Goal: Navigation & Orientation: Understand site structure

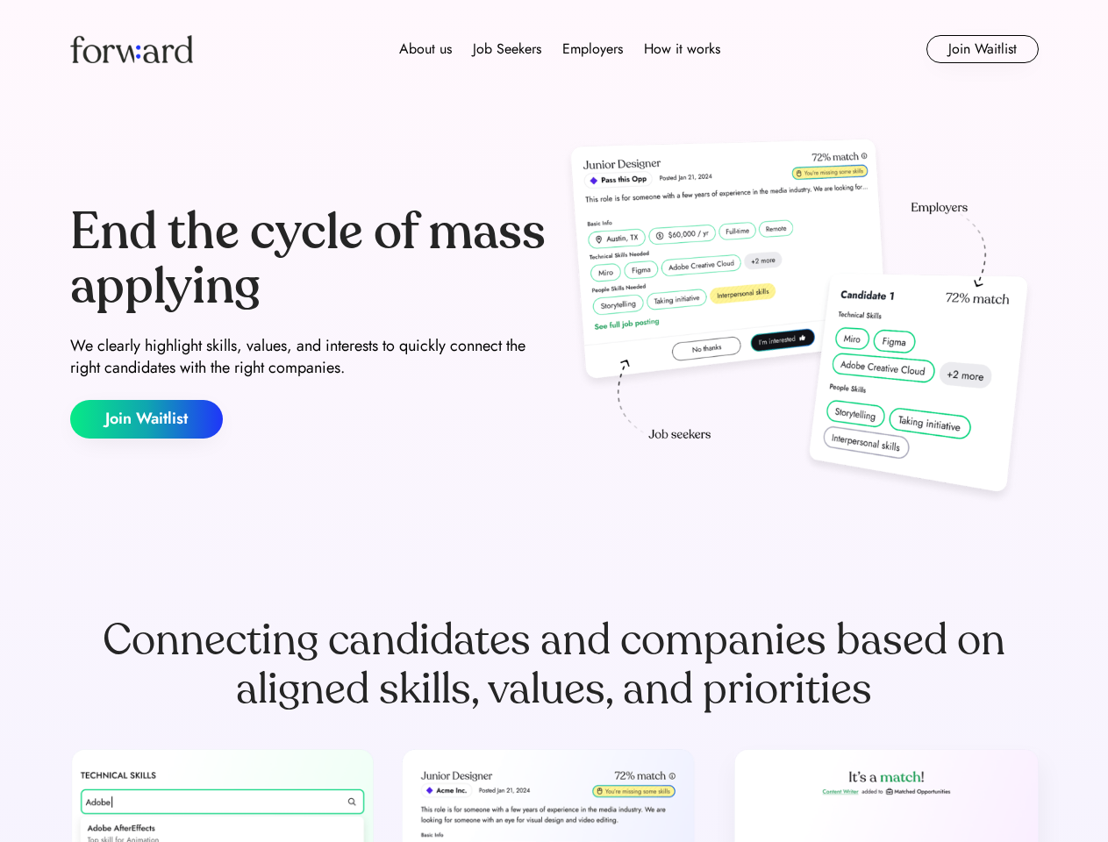
click at [553, 421] on div "End the cycle of mass applying We clearly highlight skills, values, and interes…" at bounding box center [554, 321] width 968 height 377
click at [554, 49] on div "About us Job Seekers Employers How it works" at bounding box center [559, 49] width 691 height 21
click at [132, 49] on img at bounding box center [131, 49] width 123 height 28
click at [559, 49] on div "About us Job Seekers Employers How it works" at bounding box center [559, 49] width 691 height 21
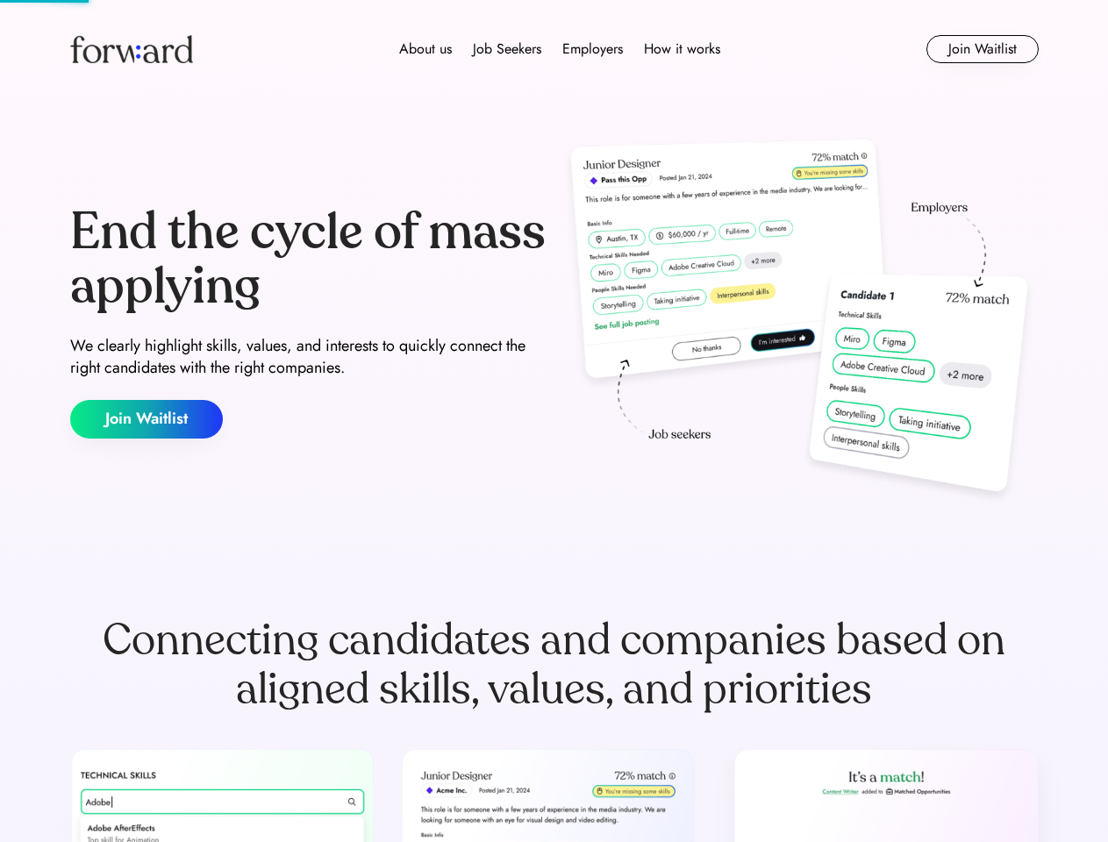
click at [425, 49] on div "About us" at bounding box center [425, 49] width 53 height 21
click at [507, 49] on div "Job Seekers" at bounding box center [507, 49] width 68 height 21
click at [592, 49] on div "Employers" at bounding box center [592, 49] width 61 height 21
click at [680, 49] on div "How it works" at bounding box center [682, 49] width 76 height 21
click at [981, 49] on button "Join Waitlist" at bounding box center [982, 49] width 112 height 28
